Goal: Task Accomplishment & Management: Manage account settings

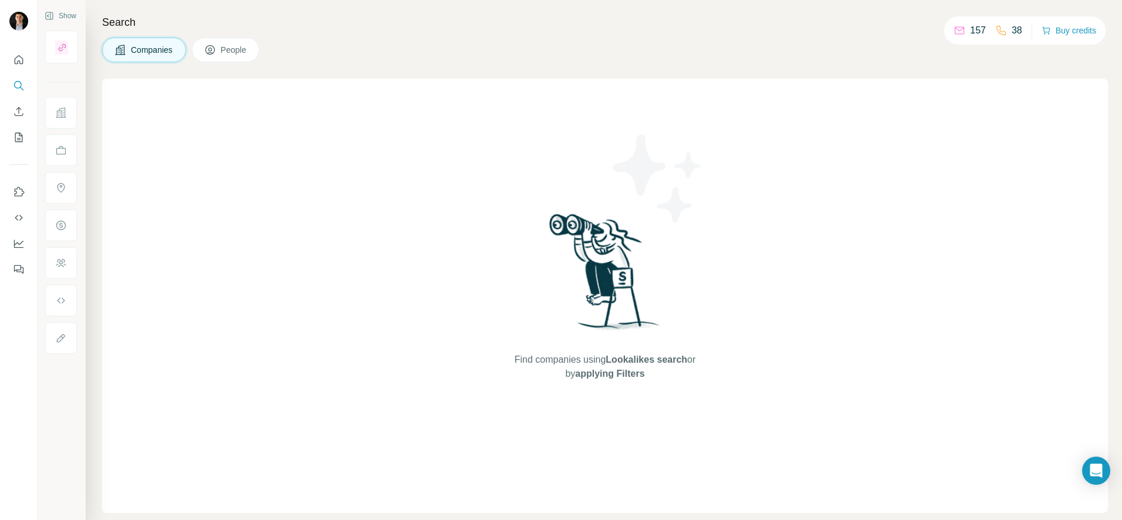
click at [1012, 30] on p "38" at bounding box center [1017, 30] width 11 height 14
click at [999, 31] on icon at bounding box center [1001, 31] width 12 height 12
click at [972, 29] on p "157" at bounding box center [978, 30] width 16 height 14
click at [226, 52] on span "People" at bounding box center [234, 50] width 27 height 12
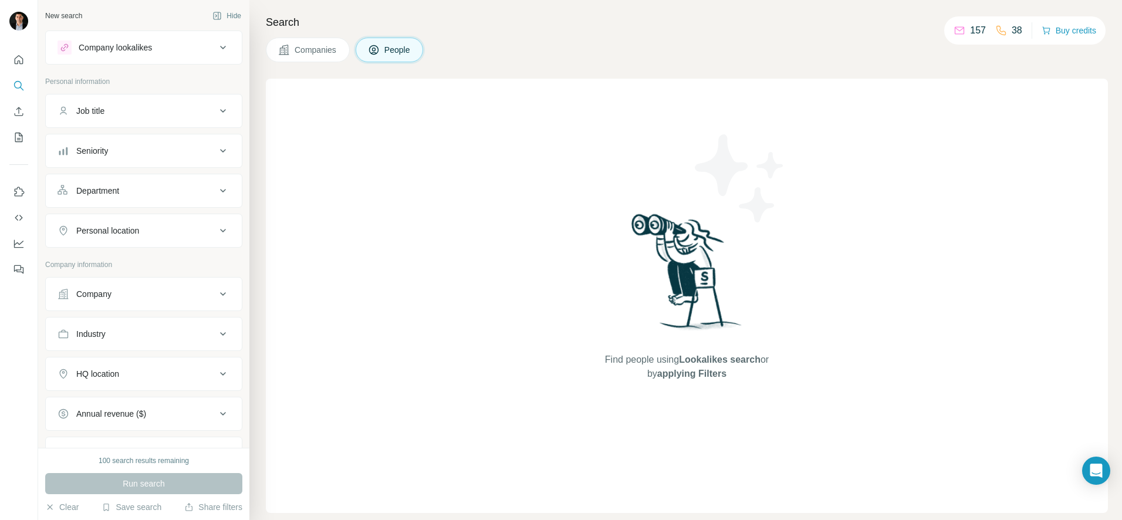
click at [312, 48] on span "Companies" at bounding box center [316, 50] width 43 height 12
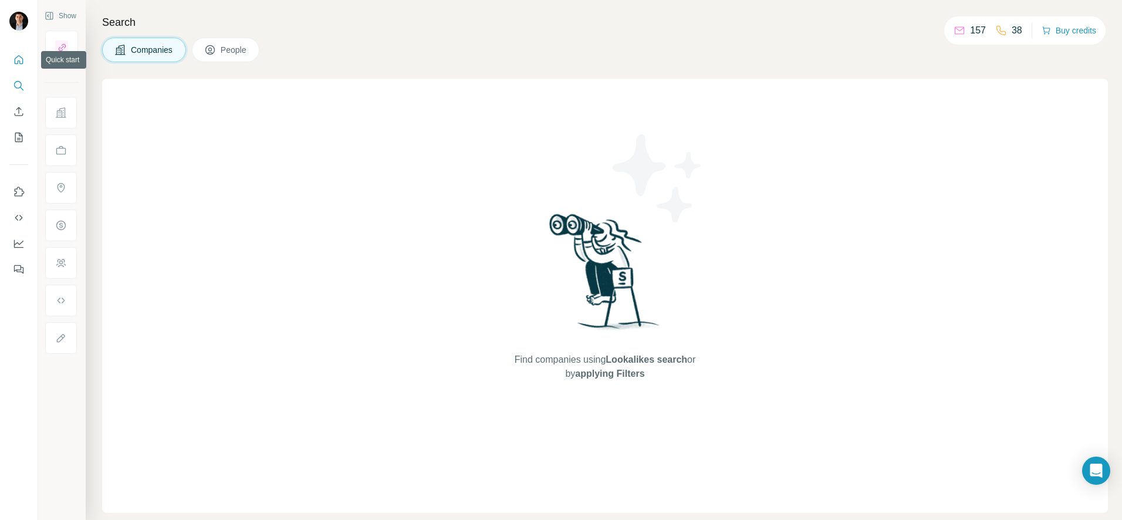
click at [18, 60] on icon "Quick start" at bounding box center [19, 60] width 12 height 12
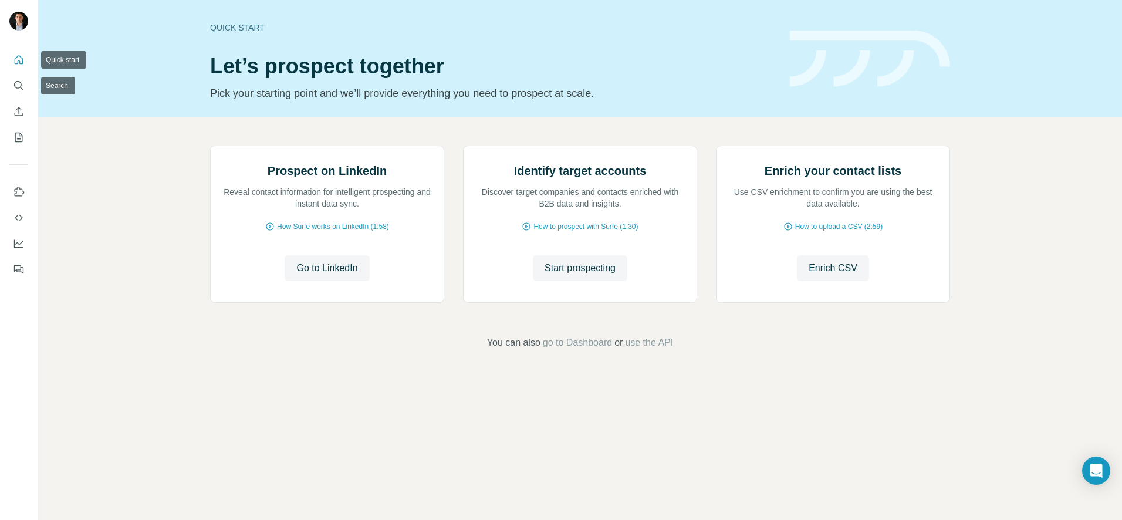
click at [22, 56] on icon "Quick start" at bounding box center [19, 60] width 12 height 12
click at [18, 234] on button "Dashboard" at bounding box center [18, 243] width 19 height 21
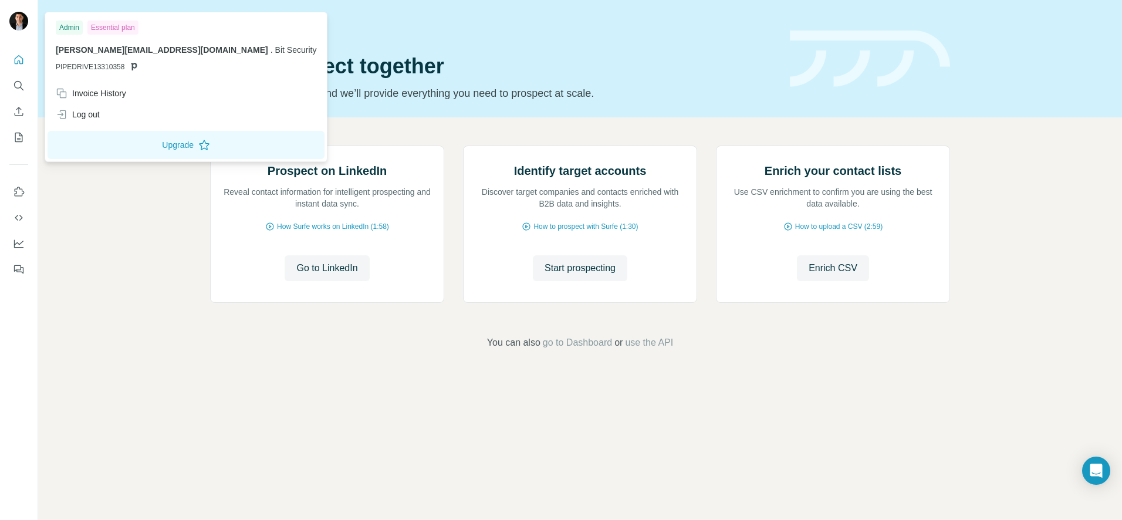
click at [19, 23] on img at bounding box center [18, 21] width 19 height 19
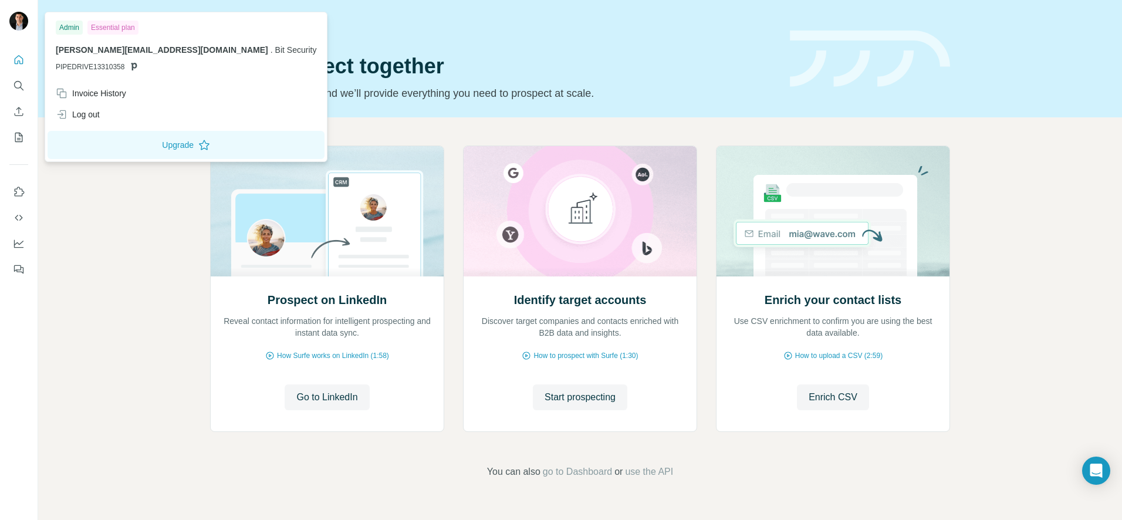
click at [73, 28] on div "Admin" at bounding box center [69, 28] width 27 height 14
click at [141, 30] on div "Admin Essential plan" at bounding box center [186, 28] width 261 height 14
drag, startPoint x: 123, startPoint y: 30, endPoint x: 122, endPoint y: 37, distance: 7.1
click at [122, 35] on div "Admin Essential plan alberto@bitsecurity.com.br . Bit Security PIPEDRIVE13310358" at bounding box center [186, 49] width 277 height 68
click at [94, 67] on span "PIPEDRIVE13310358" at bounding box center [90, 67] width 69 height 11
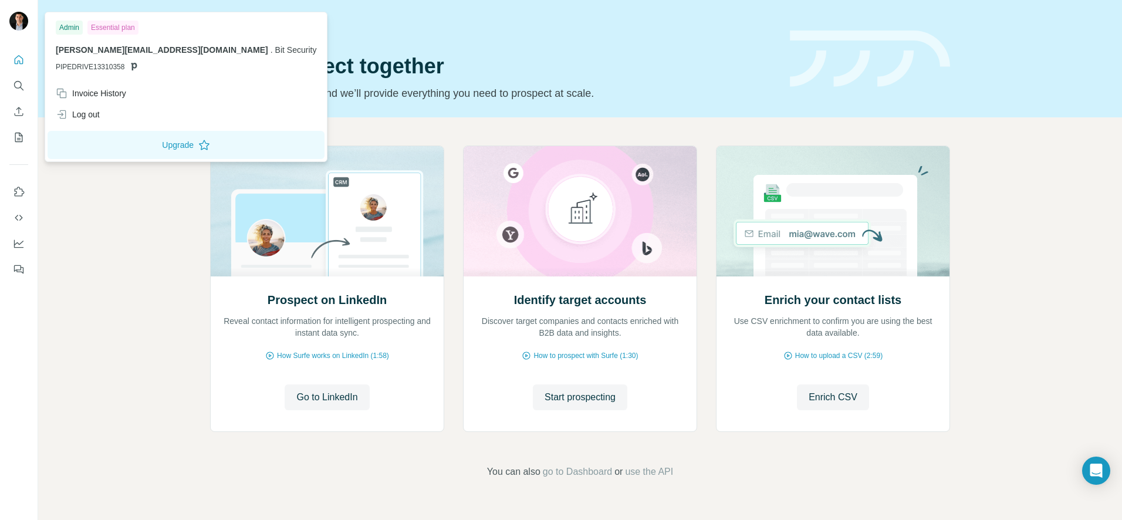
drag, startPoint x: 180, startPoint y: 43, endPoint x: 160, endPoint y: 48, distance: 20.4
click at [164, 47] on p "alberto@bitsecurity.com.br . Bit Security" at bounding box center [186, 50] width 261 height 12
click at [25, 13] on div at bounding box center [18, 22] width 19 height 21
click at [21, 16] on img at bounding box center [18, 21] width 19 height 19
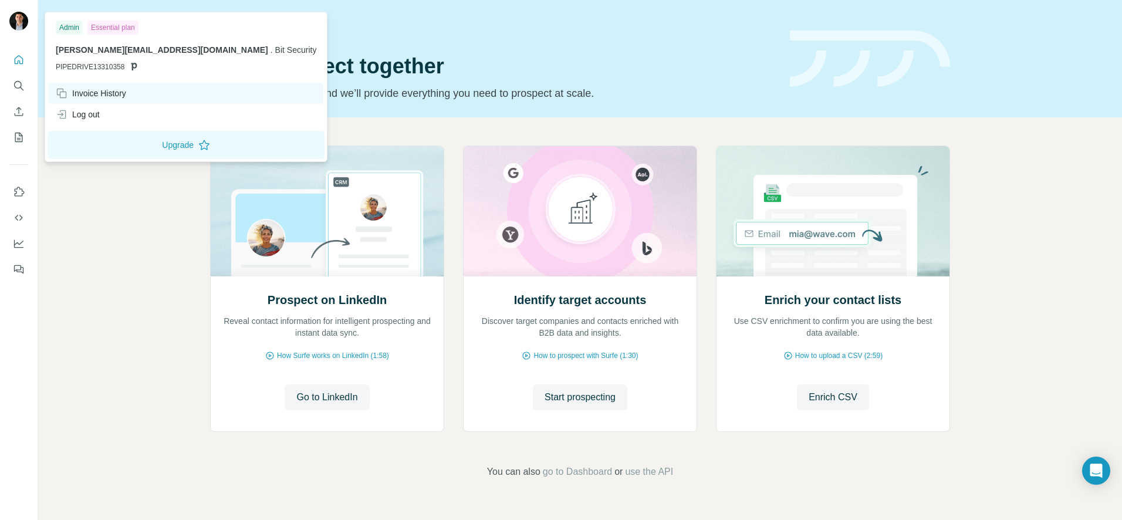
drag, startPoint x: 104, startPoint y: 103, endPoint x: 110, endPoint y: 93, distance: 12.4
click at [110, 93] on div "Invoice History Log out" at bounding box center [186, 104] width 277 height 42
click at [110, 92] on div "Invoice History" at bounding box center [91, 93] width 70 height 12
click at [117, 94] on div "Invoice History" at bounding box center [91, 93] width 70 height 12
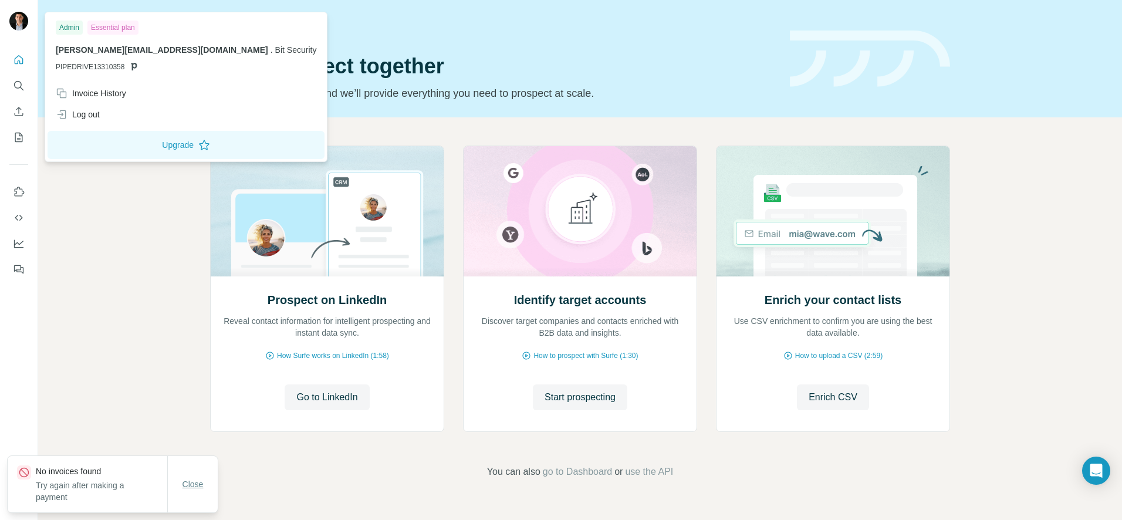
click at [191, 482] on span "Close" at bounding box center [193, 484] width 21 height 12
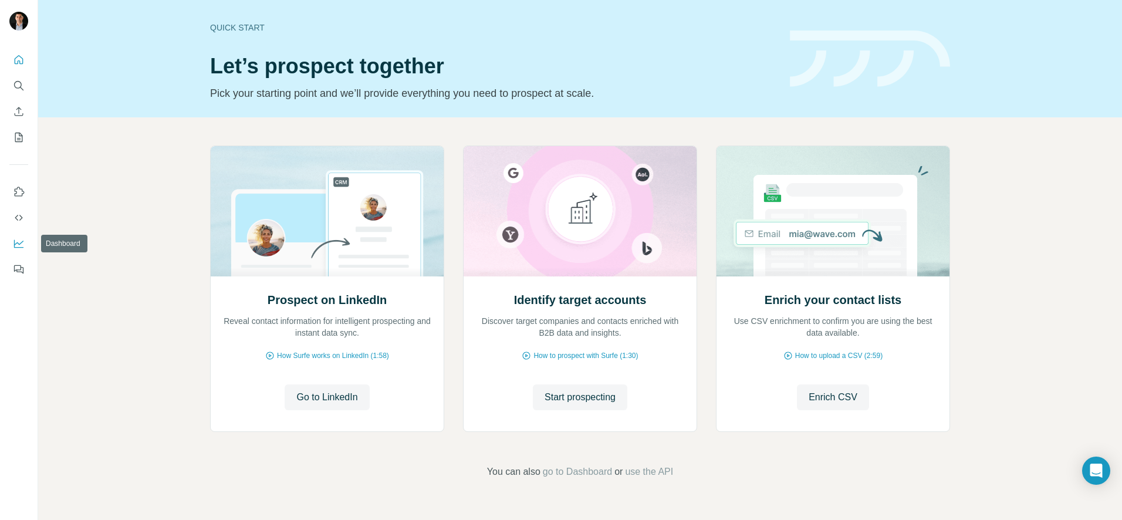
click at [16, 242] on icon "Dashboard" at bounding box center [19, 244] width 12 height 12
